Goal: Task Accomplishment & Management: Complete application form

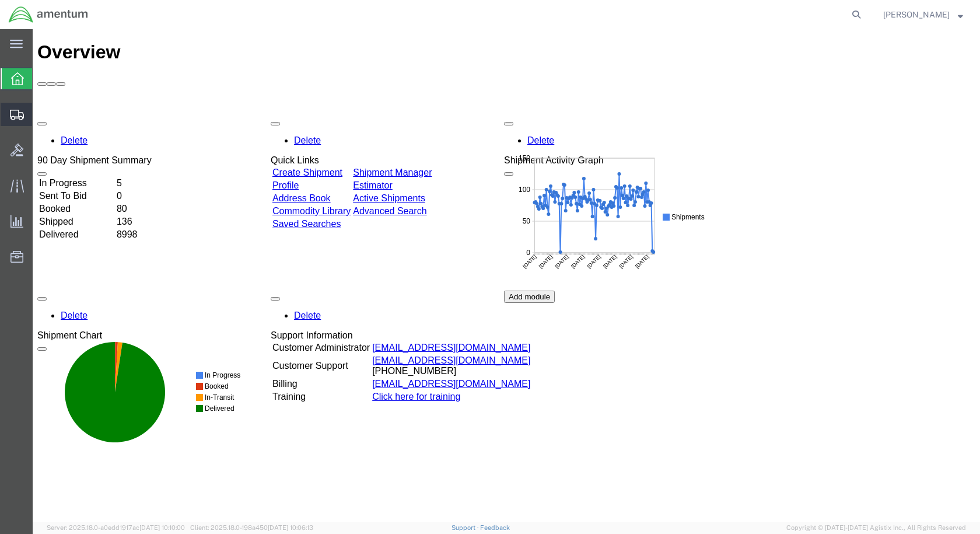
click at [0, 0] on span "Create Shipment" at bounding box center [0, 0] width 0 height 0
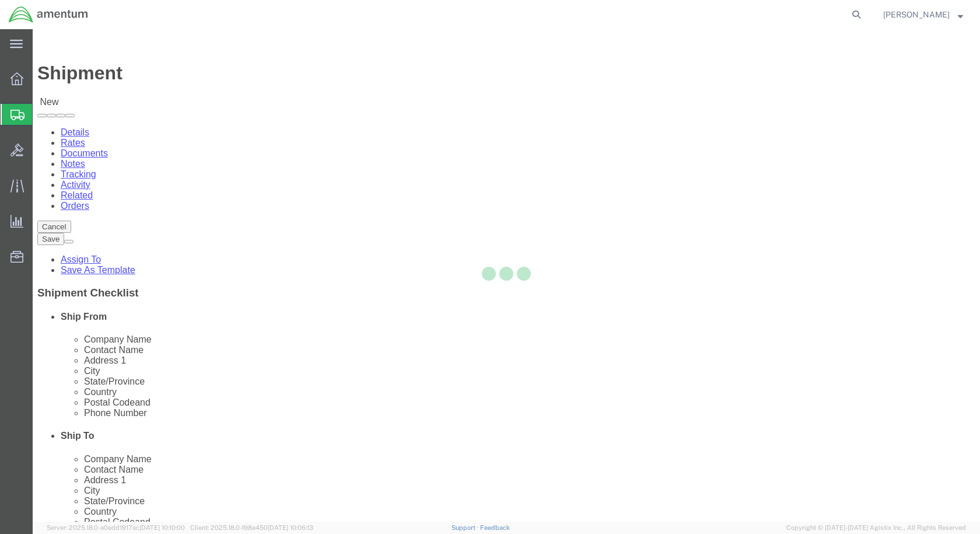
select select
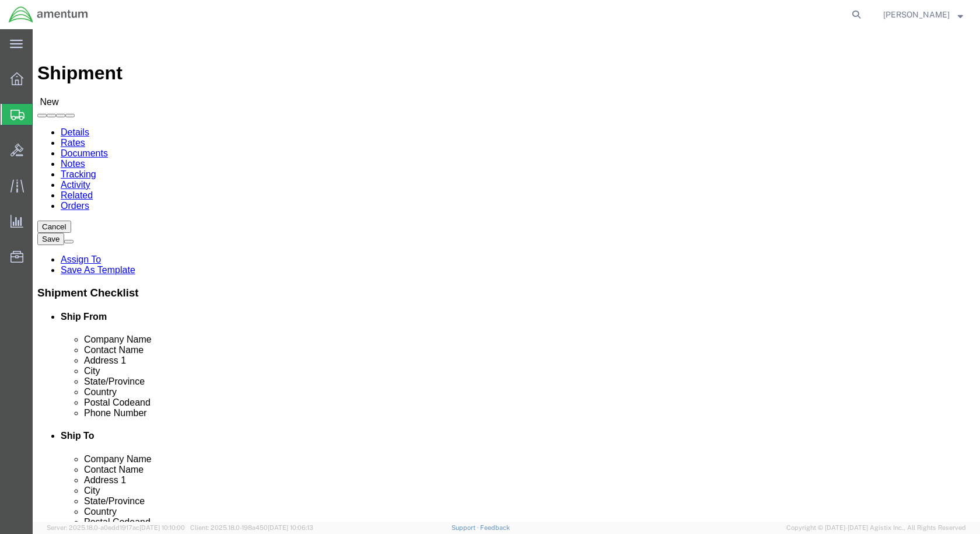
scroll to position [2391, 0]
select select "49927"
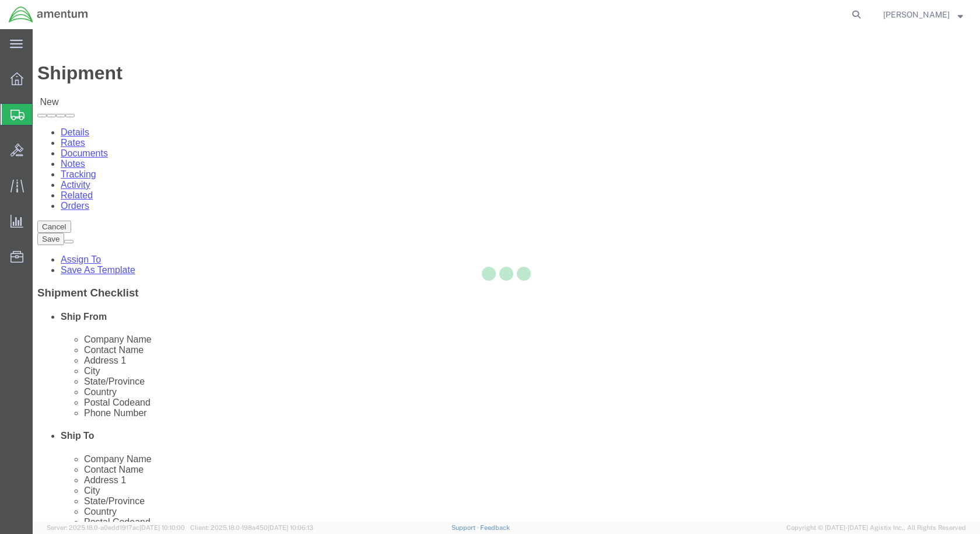
select select "NY"
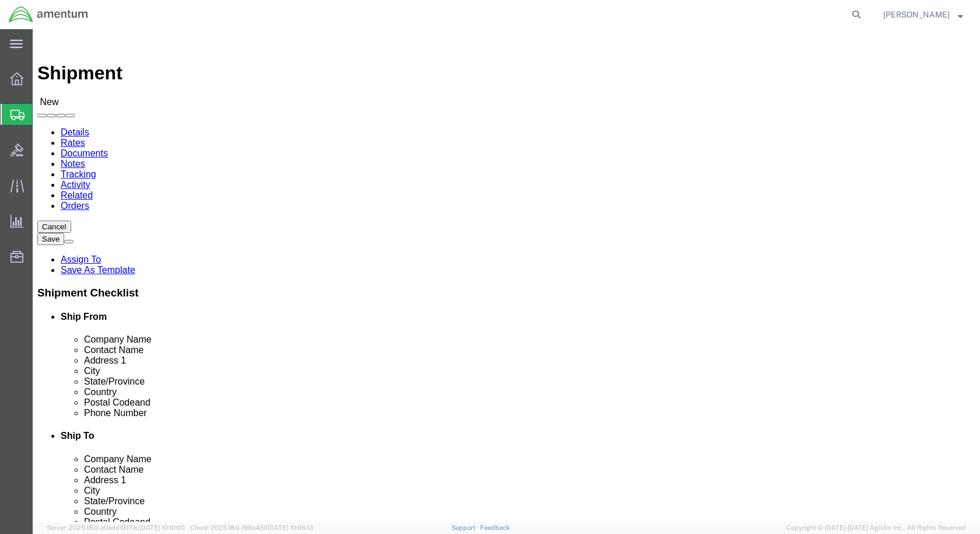
scroll to position [2275, 0]
select select "49925"
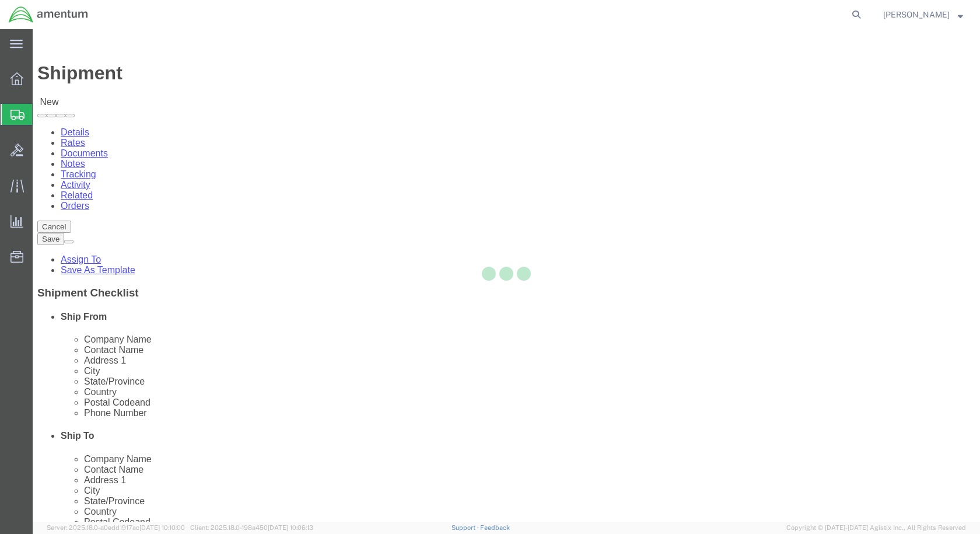
select select "VA"
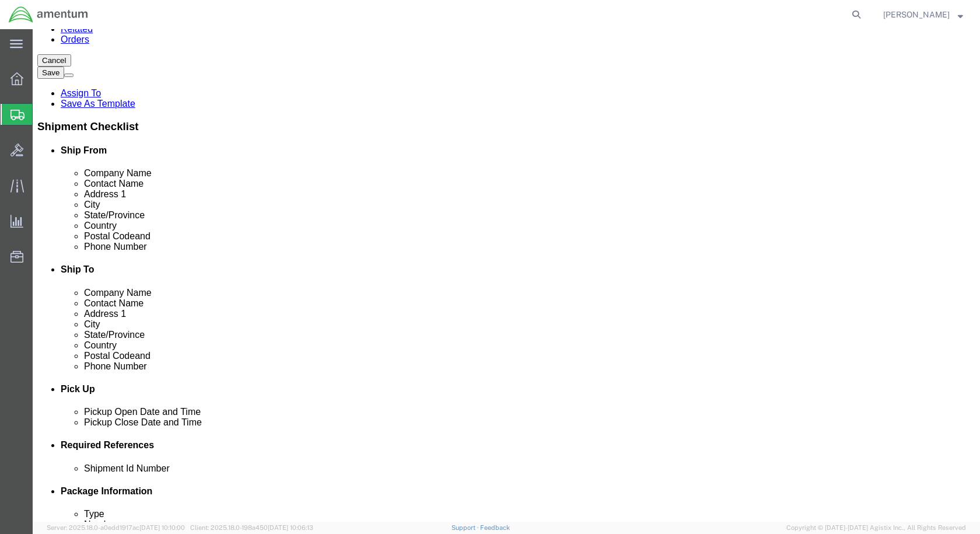
scroll to position [292, 0]
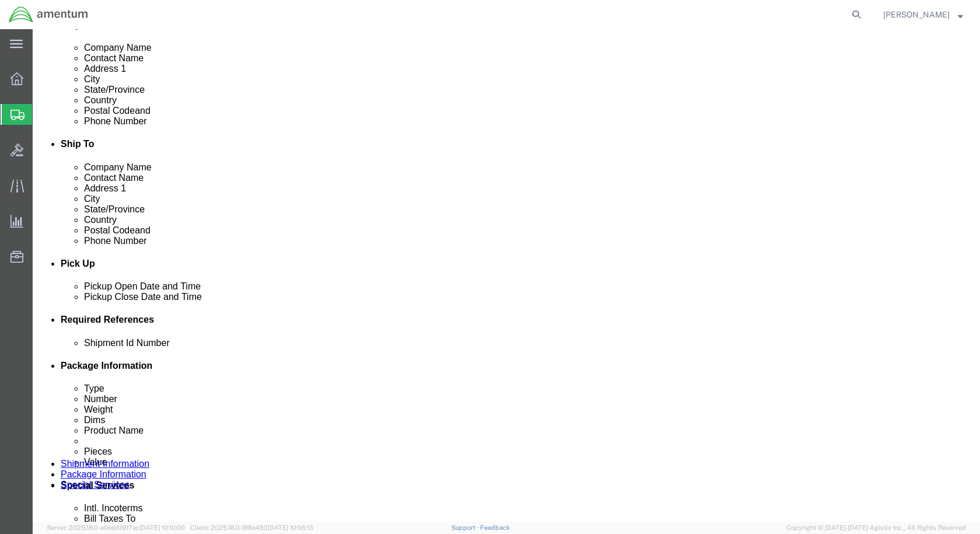
click div "[DATE] 8:00 AM"
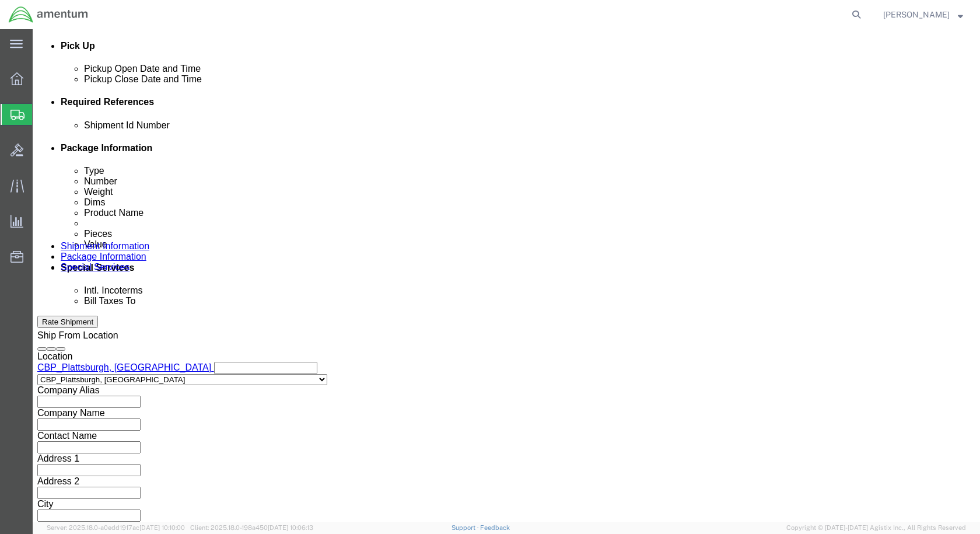
type input "9:00 AM"
click button "Apply"
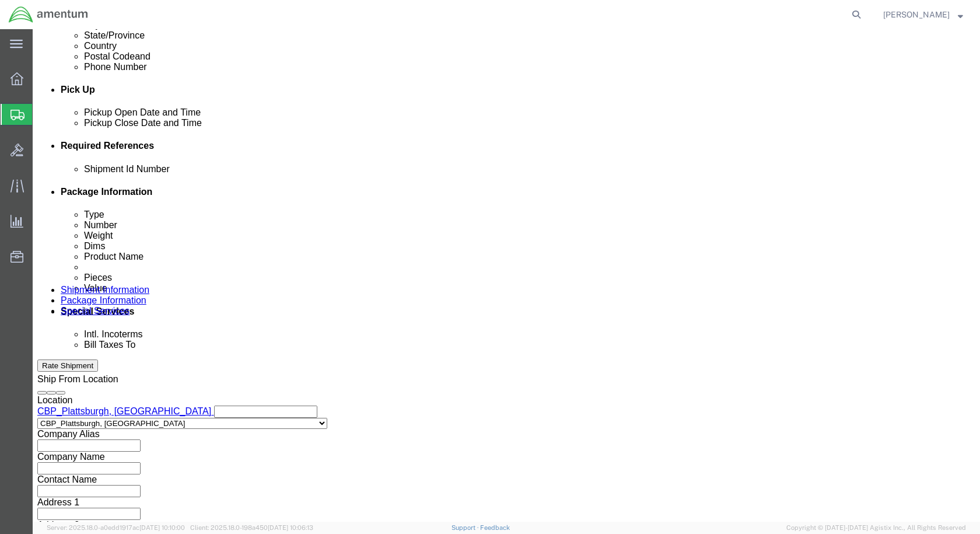
scroll to position [393, 0]
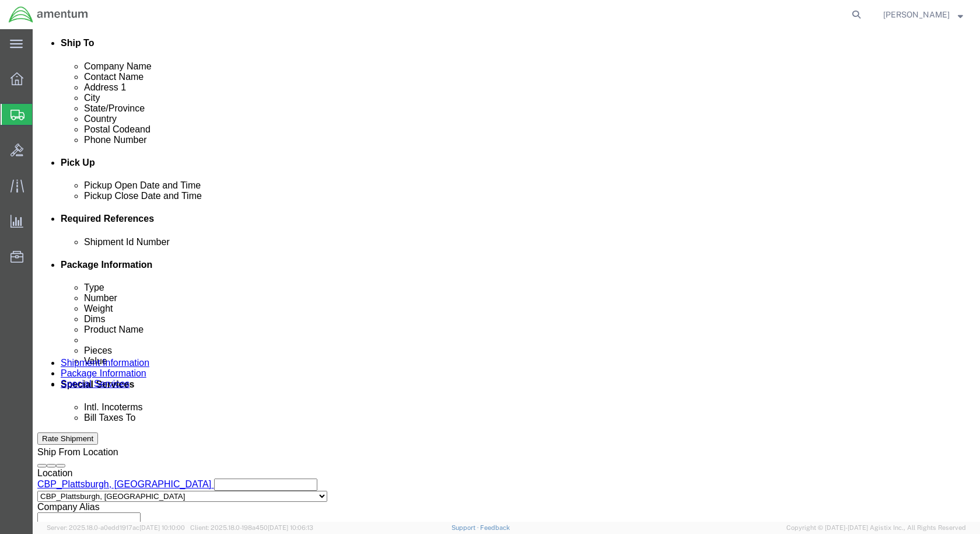
click div "[DATE] 10:00 AM"
click div "Close Time 2:00 pm [DATE] 10:00 AM - [DATE] 10:00 AM Cancel Apply"
type input "2:00 PM"
click button "Apply"
click input "text"
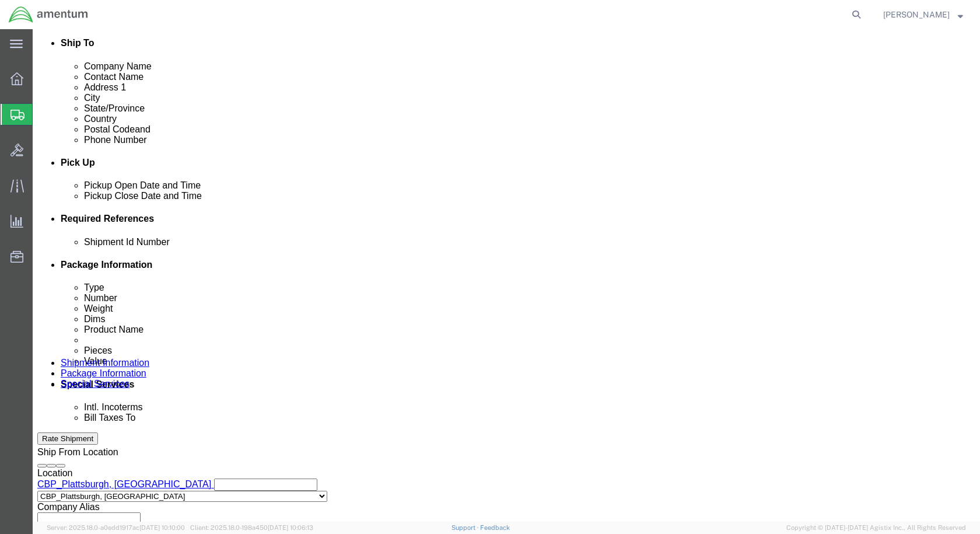
type input "534P logbooks"
click button "Add reference"
drag, startPoint x: 198, startPoint y: 332, endPoint x: 112, endPoint y: 324, distance: 86.1
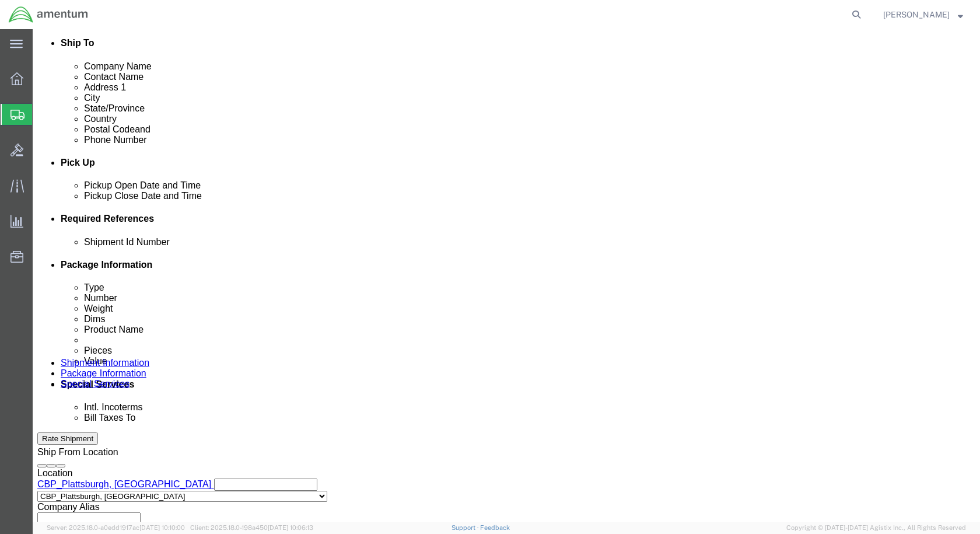
click div "Shipment Id Number 534P logbooks"
click input "text"
paste input "534P logbooks"
type input "534P logbooks"
click select "Select Account Type Activity ID Airline Appointment Number ASN Batch Request # …"
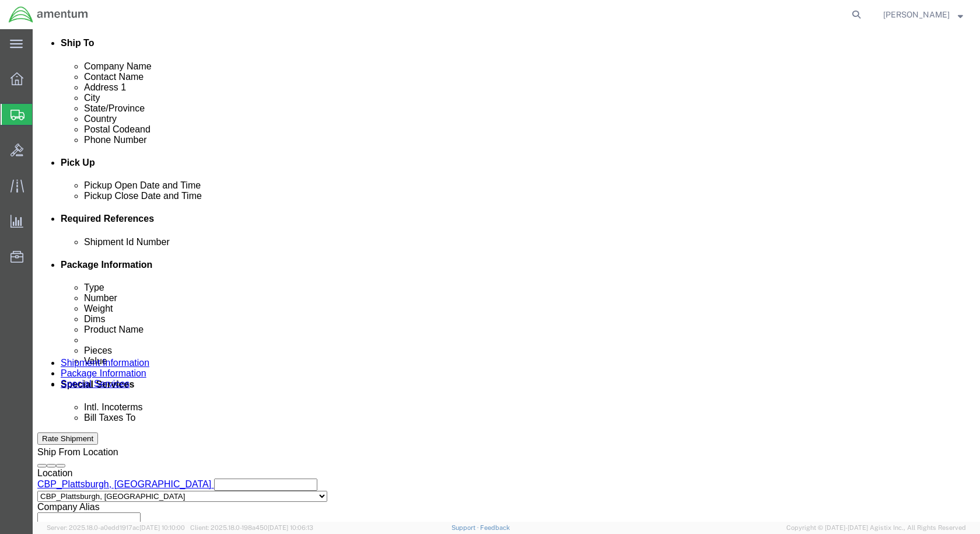
select select "CUSTREF"
click select "Select Account Type Activity ID Airline Appointment Number ASN Batch Request # …"
select select "DEPT"
click select "Select Account Type Activity ID Airline Appointment Number ASN Batch Request # …"
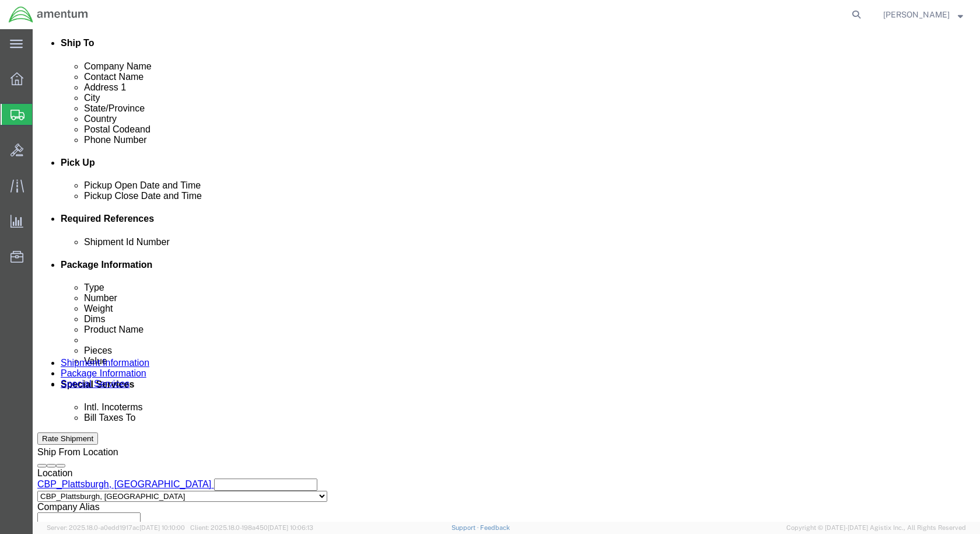
click select "Select Account Type Activity ID Airline Appointment Number ASN Batch Request # …"
select select "PROJNUM"
click select "Select Account Type Activity ID Airline Appointment Number ASN Batch Request # …"
click input "text"
type input "CBP"
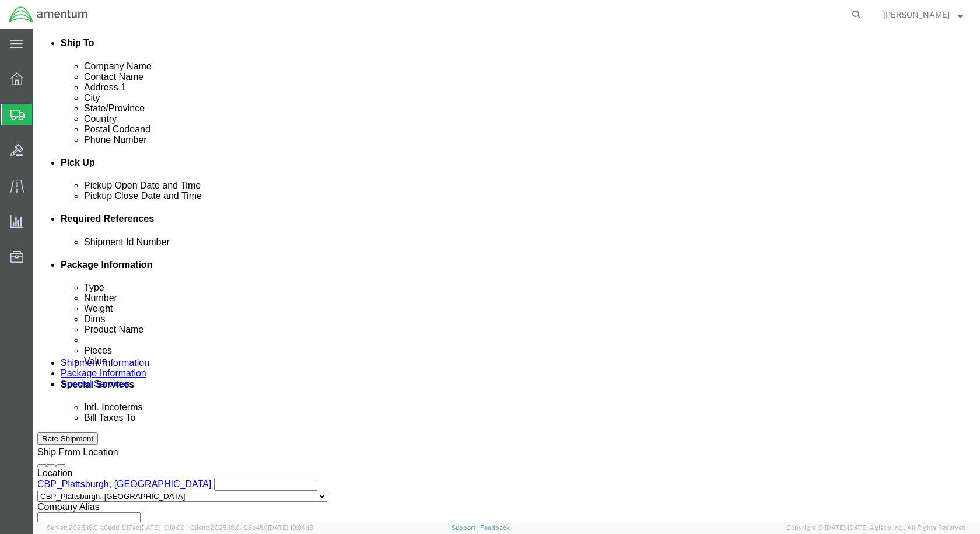
click input "text"
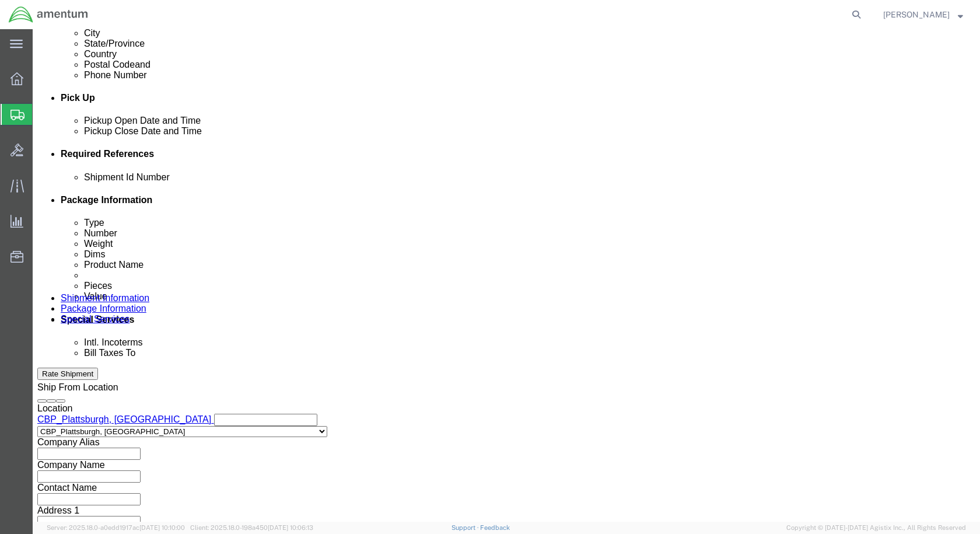
scroll to position [531, 0]
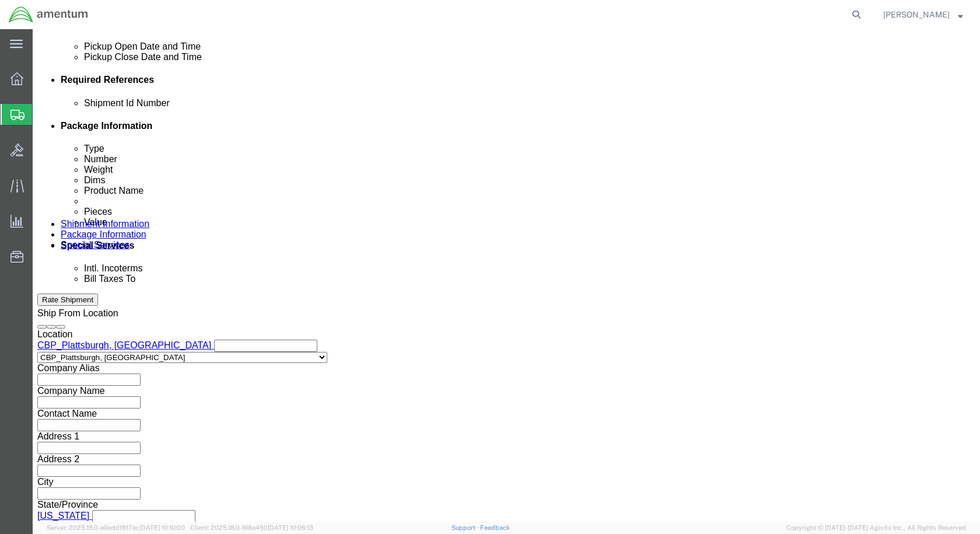
type input "6118.03.03.2219.000.EPL.0000"
click button "Continue"
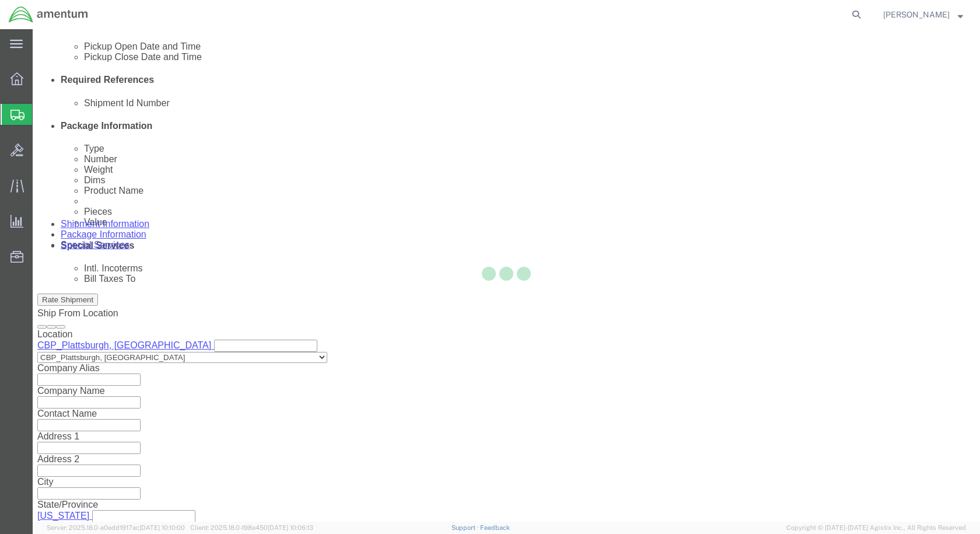
scroll to position [0, 0]
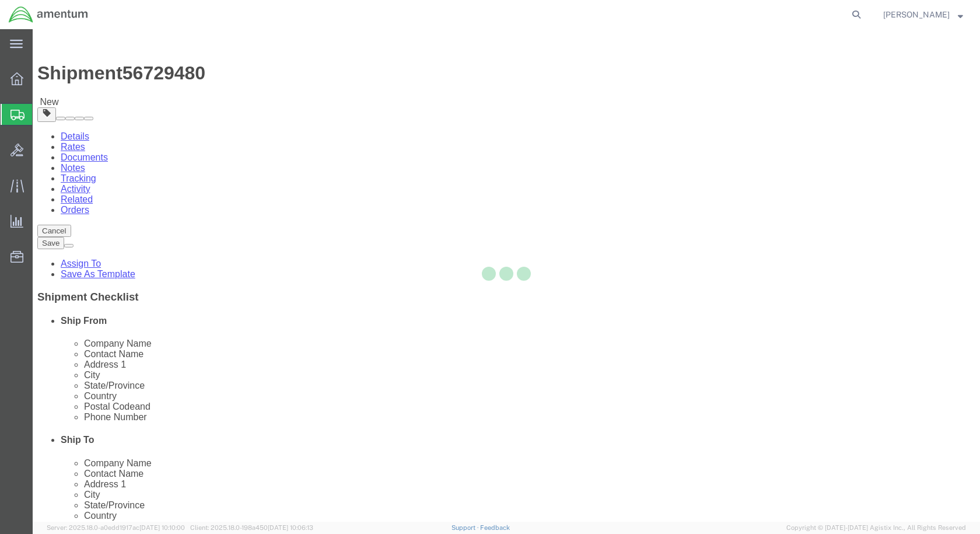
select select "CBOX"
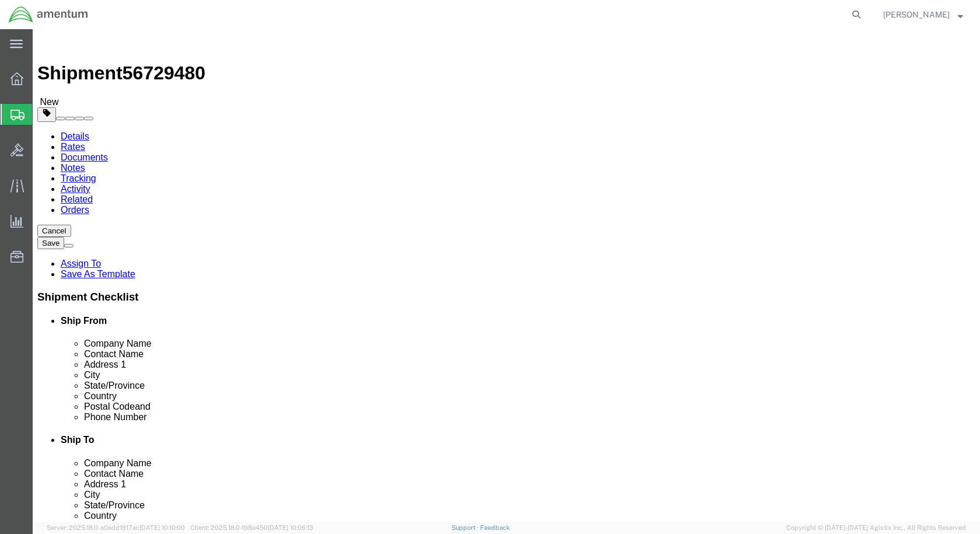
click input "text"
type input "12"
drag, startPoint x: 134, startPoint y: 271, endPoint x: 66, endPoint y: 261, distance: 67.9
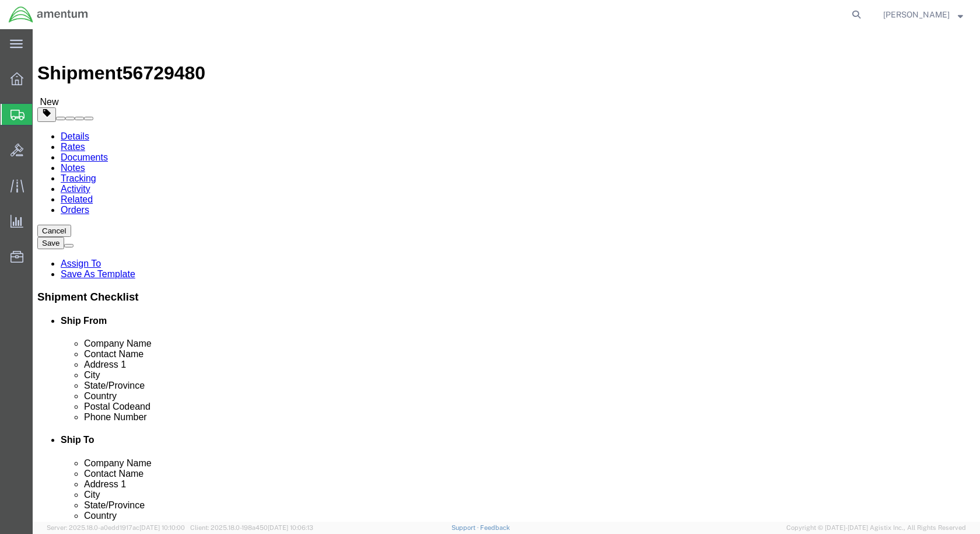
click div "Package Type Select BCK Boxes Bale(s) Basket(s) Bolt(s) Bottle(s) Buckets Bulk …"
type input "12.5"
click link "Add Content"
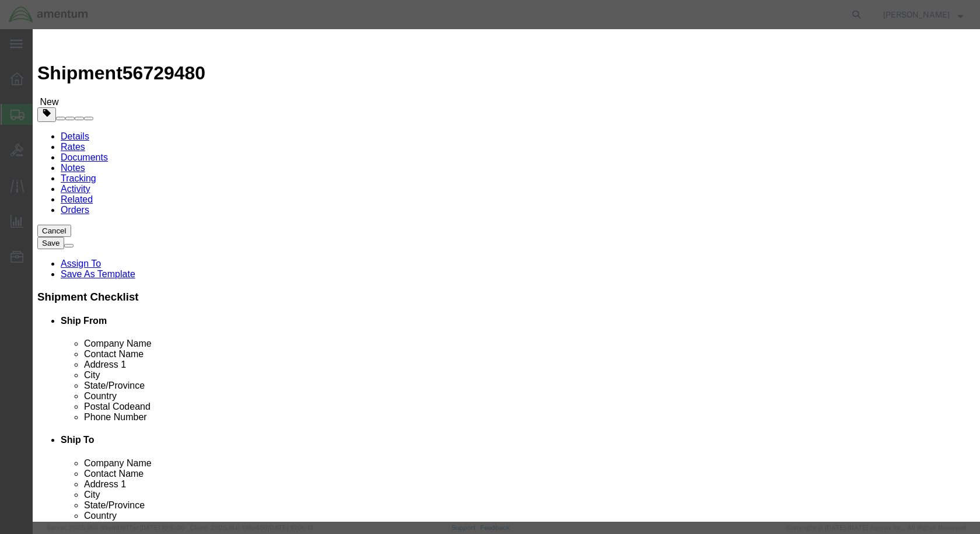
click input "text"
type input "LOGBOOKS"
drag, startPoint x: 283, startPoint y: 112, endPoint x: 253, endPoint y: 110, distance: 30.4
click div "Pieces 0 Select Bag Barrels 100Board Feet Bottle Box Blister Pack Carats Can Ca…"
type input "1"
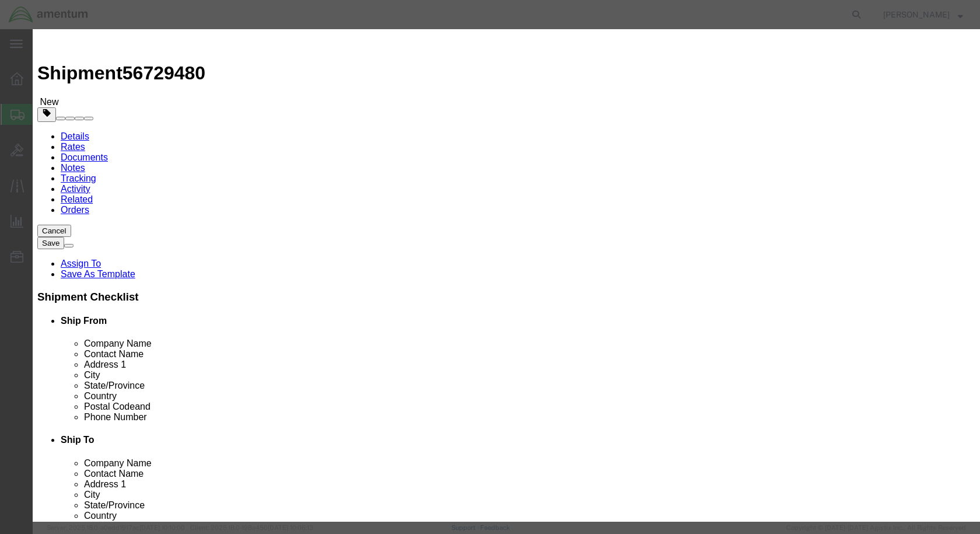
click input "text"
type input "100"
click button "Save & Close"
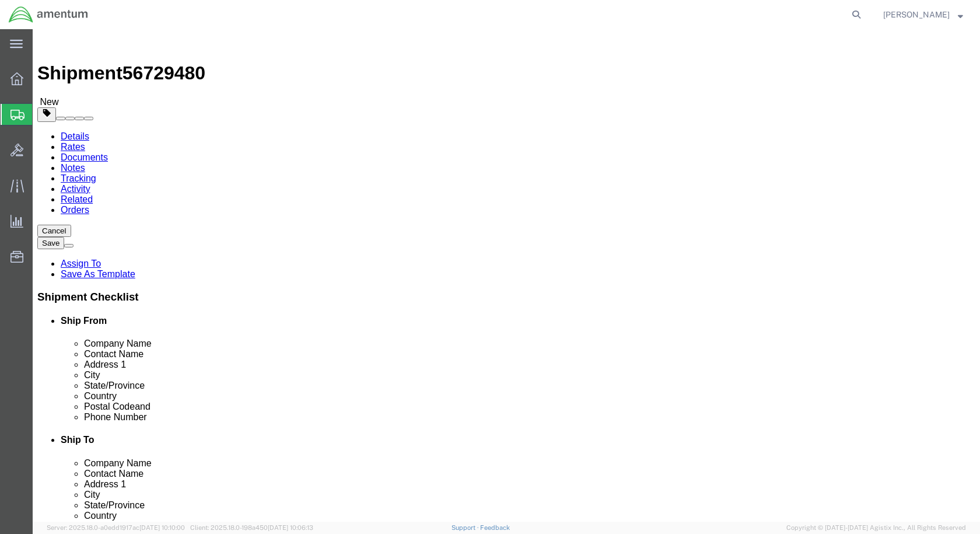
drag, startPoint x: 808, startPoint y: 476, endPoint x: 537, endPoint y: 401, distance: 282.0
click button "Rate Shipment"
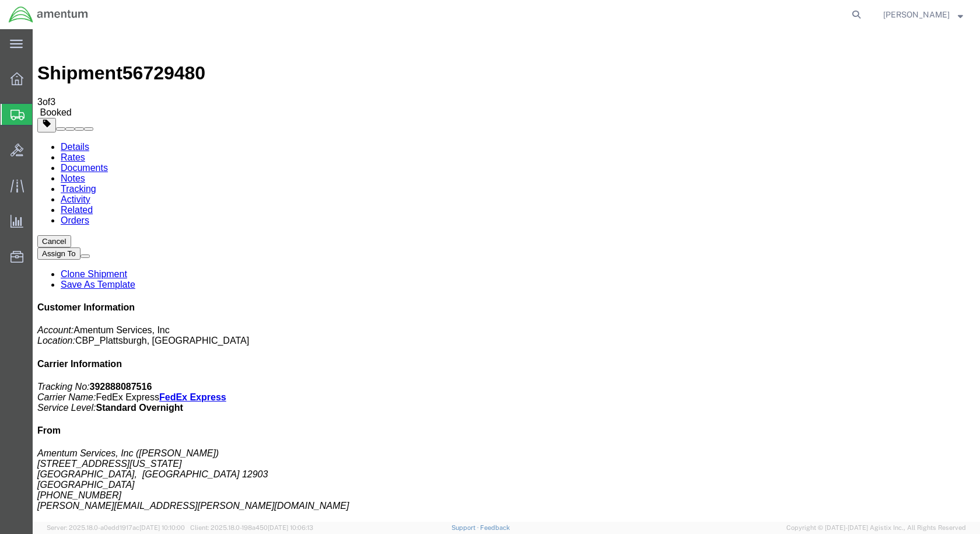
drag, startPoint x: 411, startPoint y: 211, endPoint x: 507, endPoint y: 336, distance: 158.1
click at [81, 70] on link "Details" at bounding box center [538, 304] width 947 height 492
click link "Schedule pickup request"
